Goal: Check status

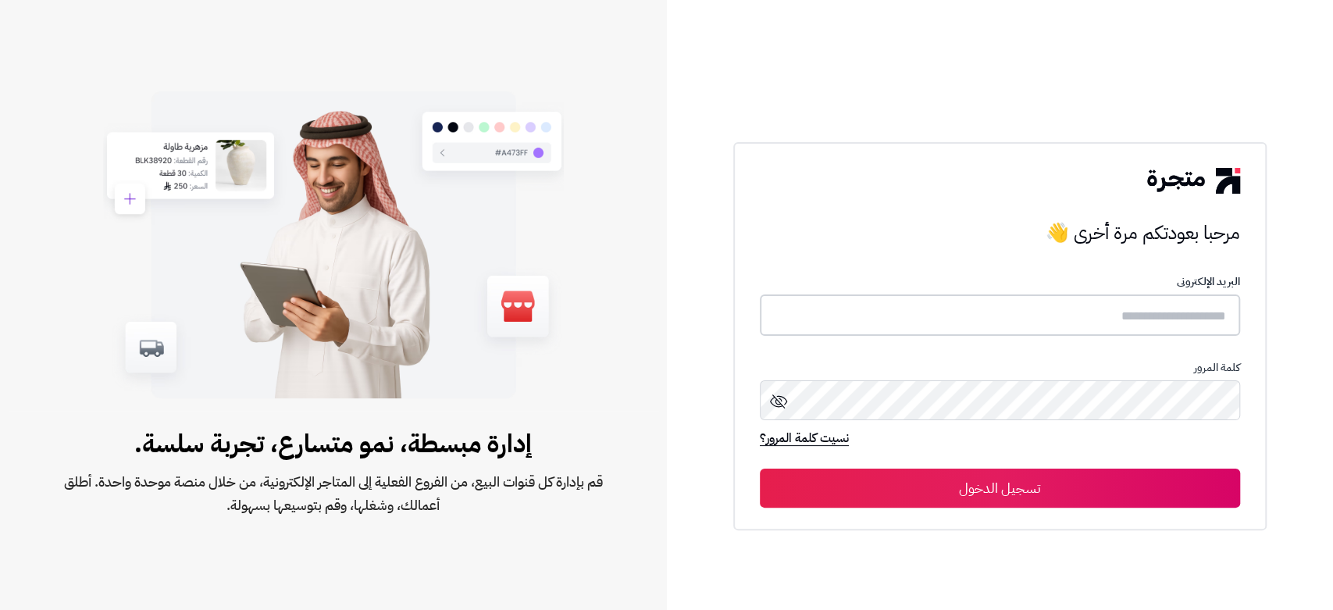
type input "**********"
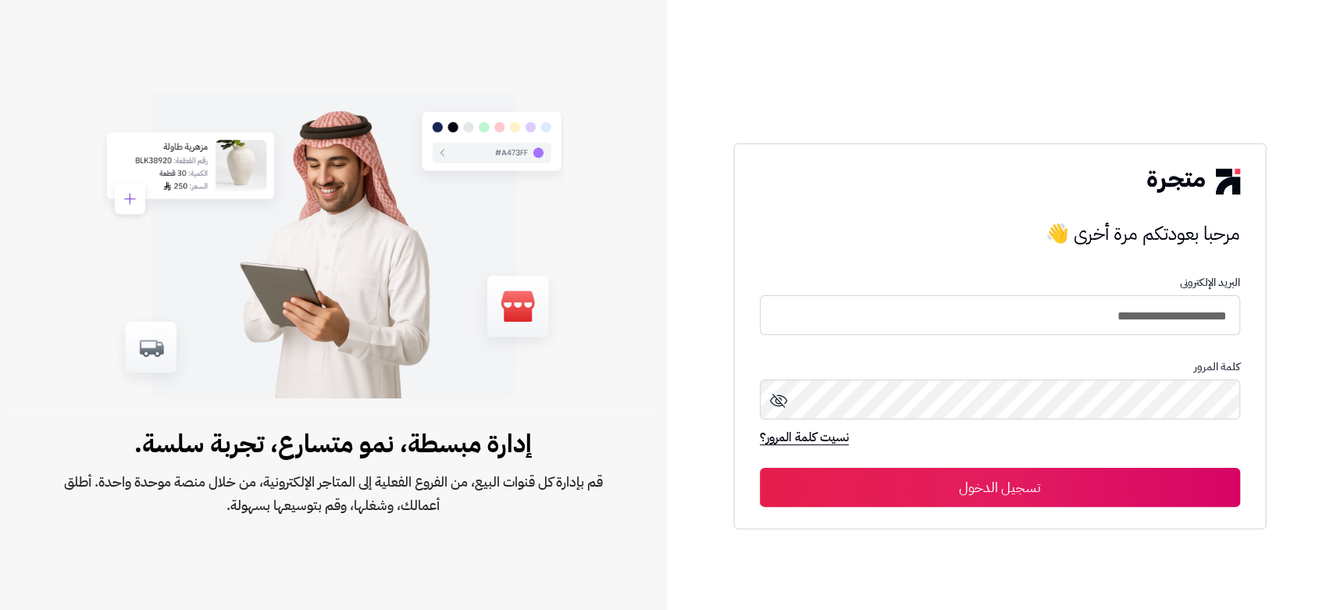
click at [994, 488] on button "تسجيل الدخول" at bounding box center [1000, 487] width 480 height 39
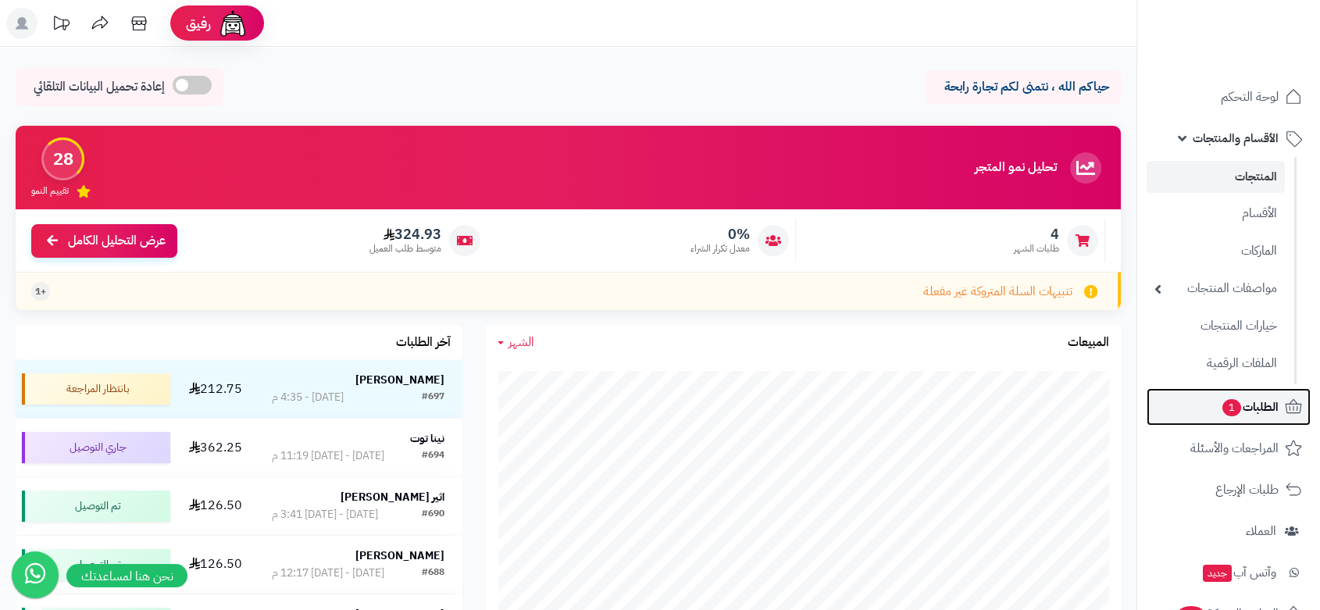
click at [1243, 410] on span "الطلبات 1" at bounding box center [1250, 407] width 58 height 22
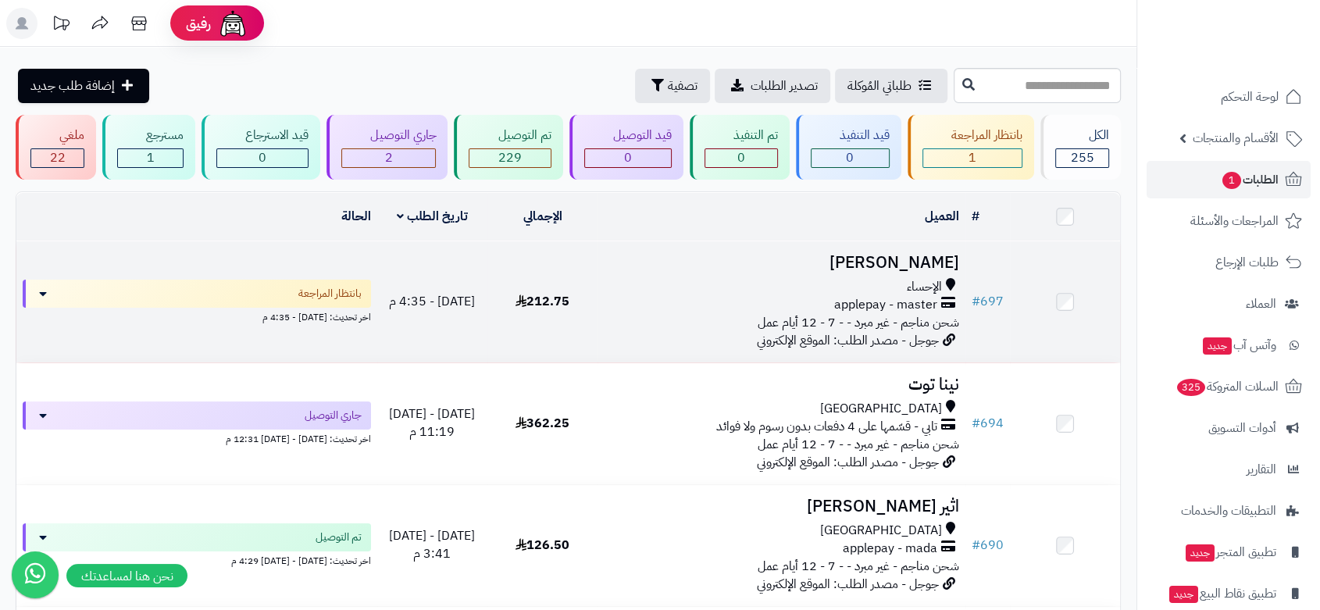
click at [728, 284] on div "الإحساء" at bounding box center [781, 287] width 355 height 18
